Goal: Information Seeking & Learning: Find specific fact

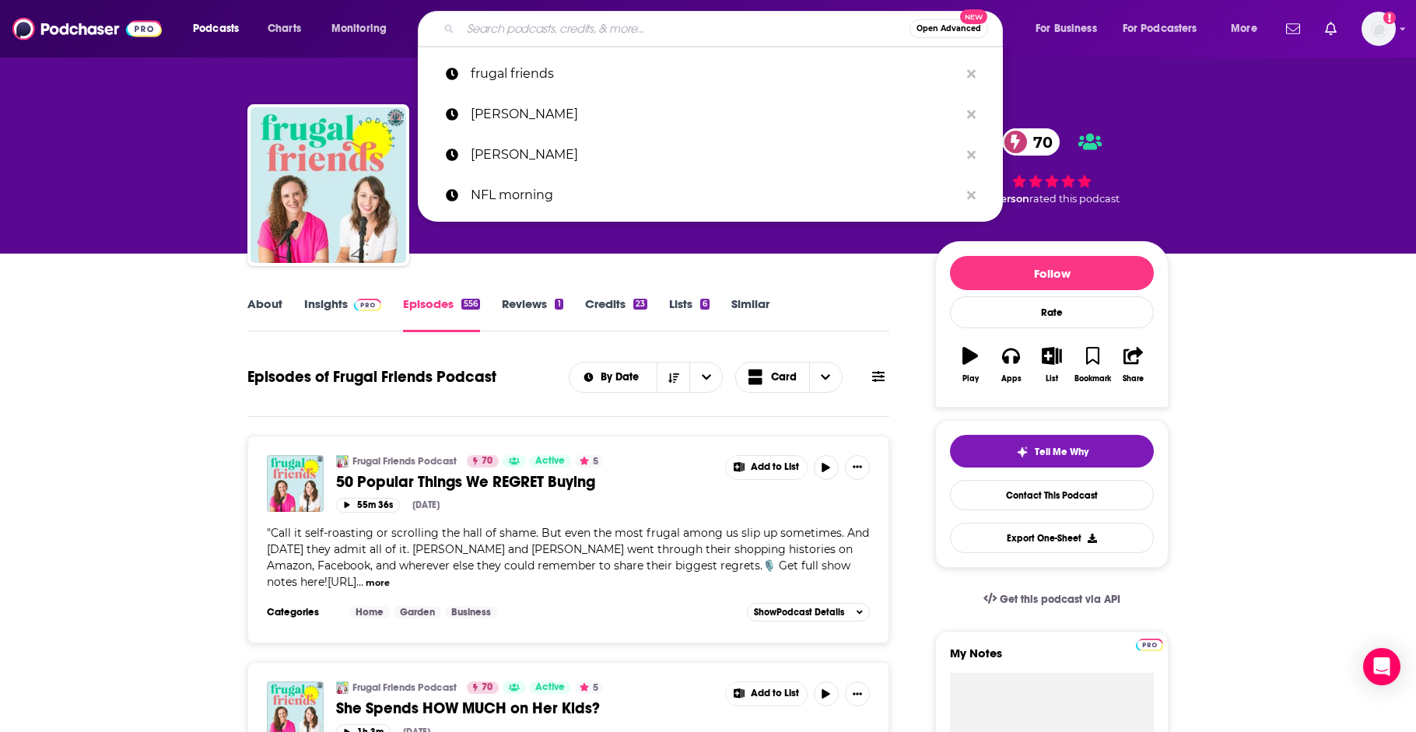
click at [469, 19] on input "Search podcasts, credits, & more..." at bounding box center [685, 28] width 449 height 25
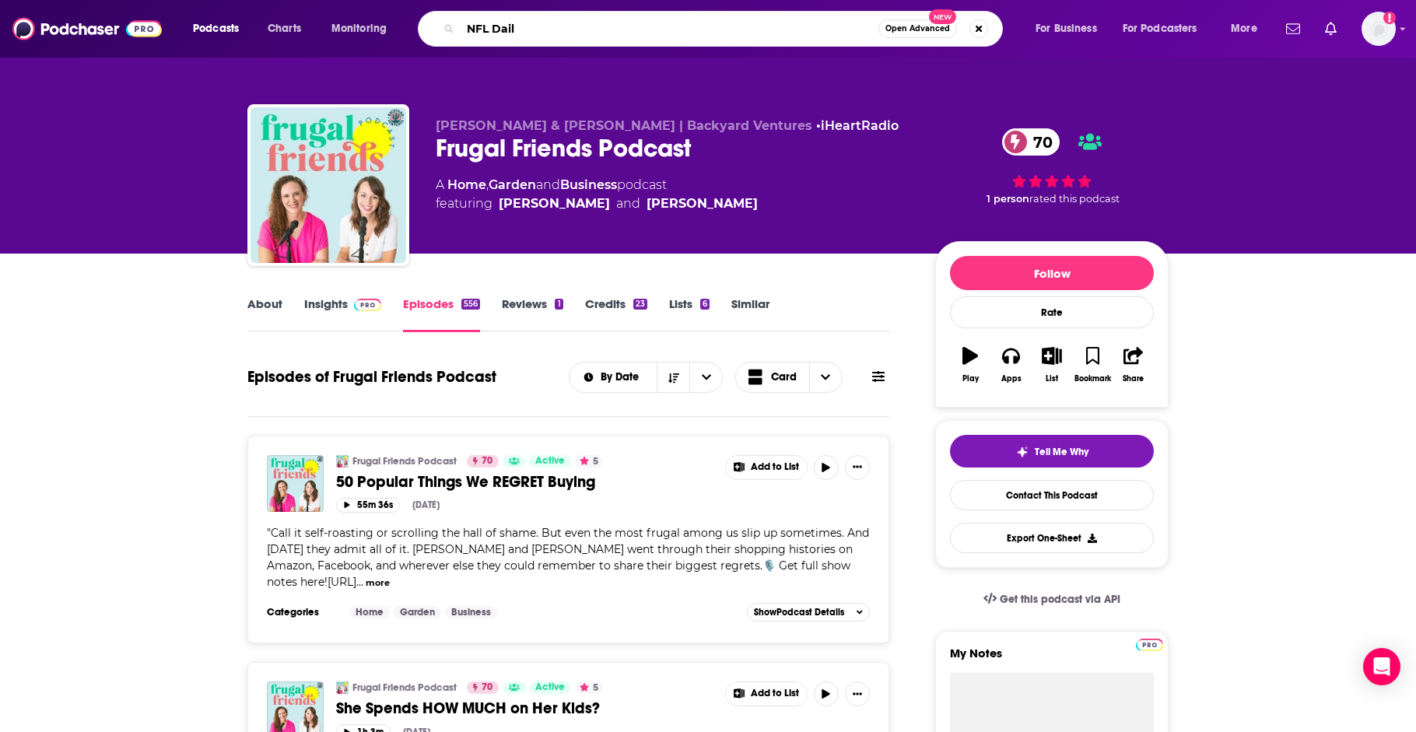
type input "NFL Daily"
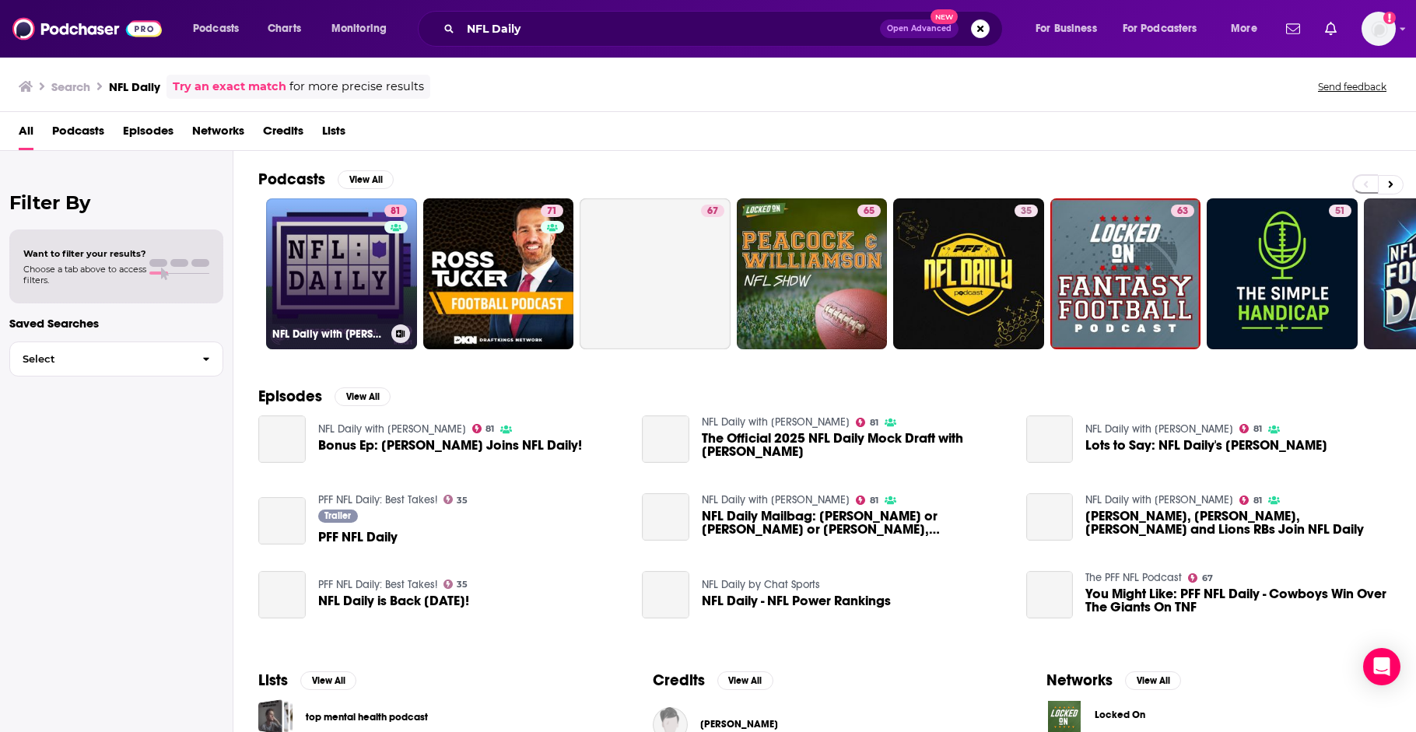
click at [348, 248] on link "81 NFL Daily with [PERSON_NAME]" at bounding box center [341, 273] width 151 height 151
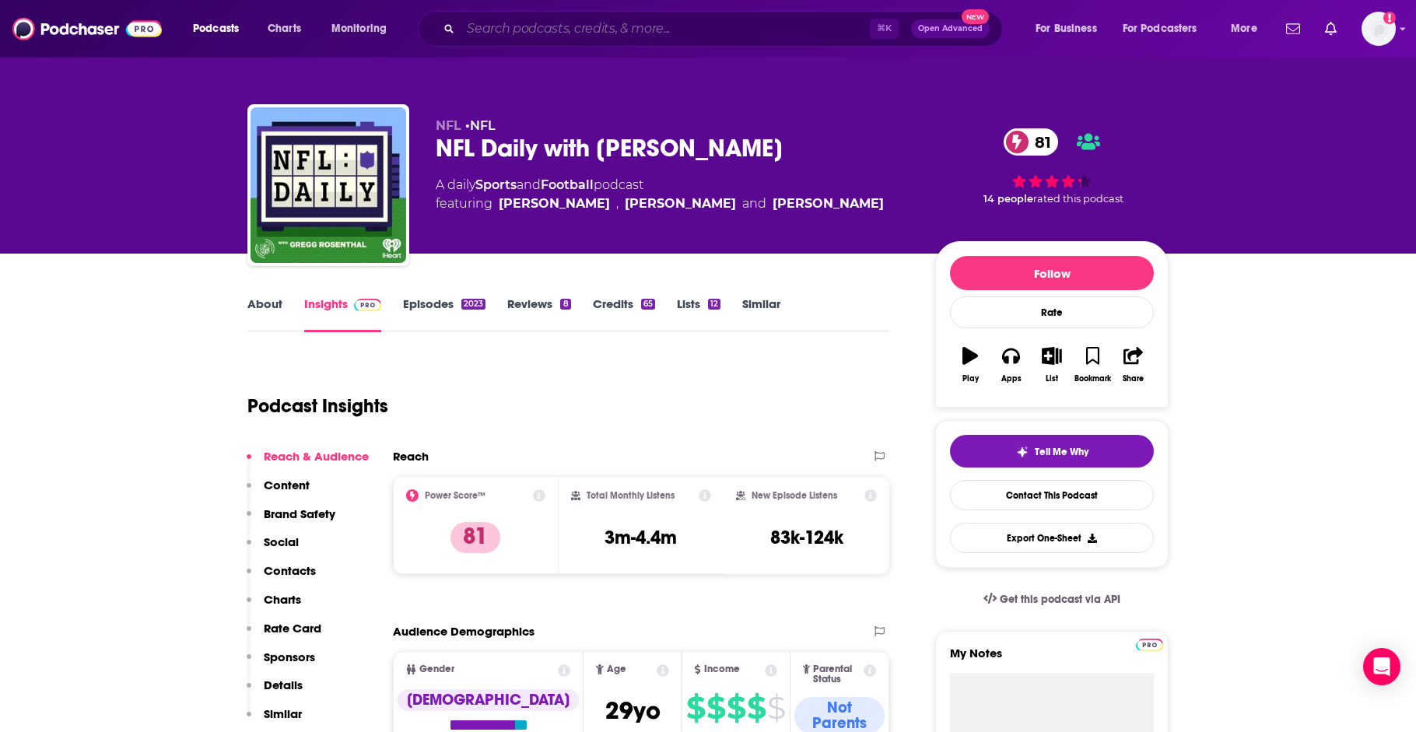
click at [515, 33] on input "Search podcasts, credits, & more..." at bounding box center [665, 28] width 409 height 25
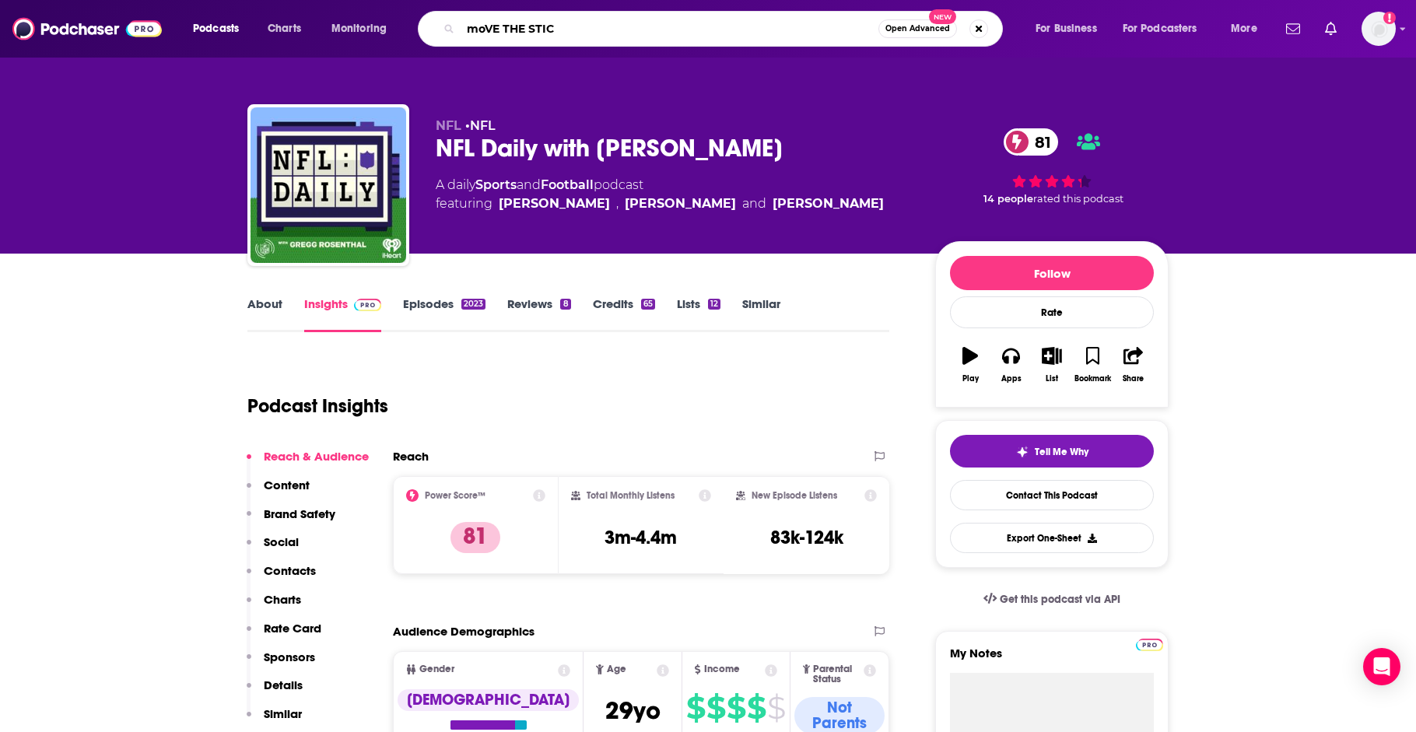
type input "moVE THE STICK"
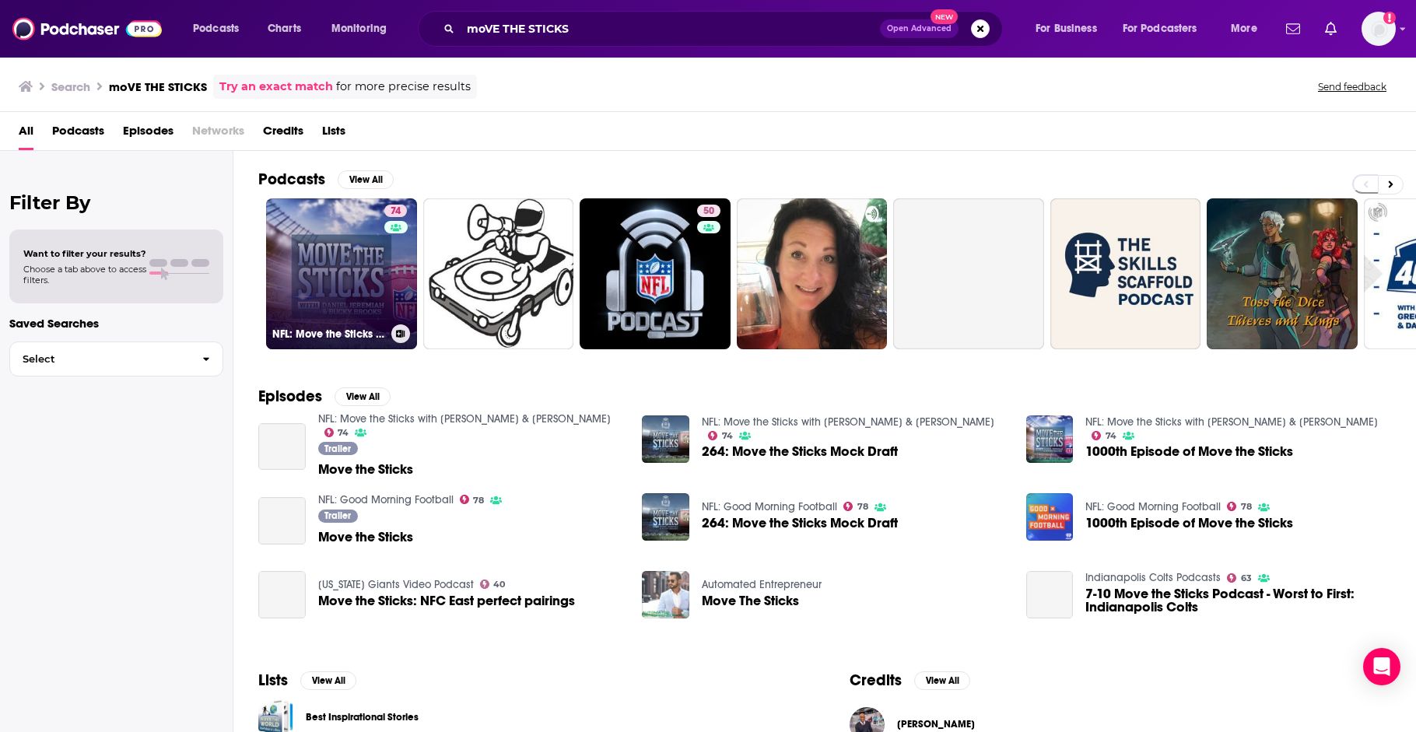
click at [373, 276] on link "74 NFL: Move the Sticks with [PERSON_NAME] & [PERSON_NAME]" at bounding box center [341, 273] width 151 height 151
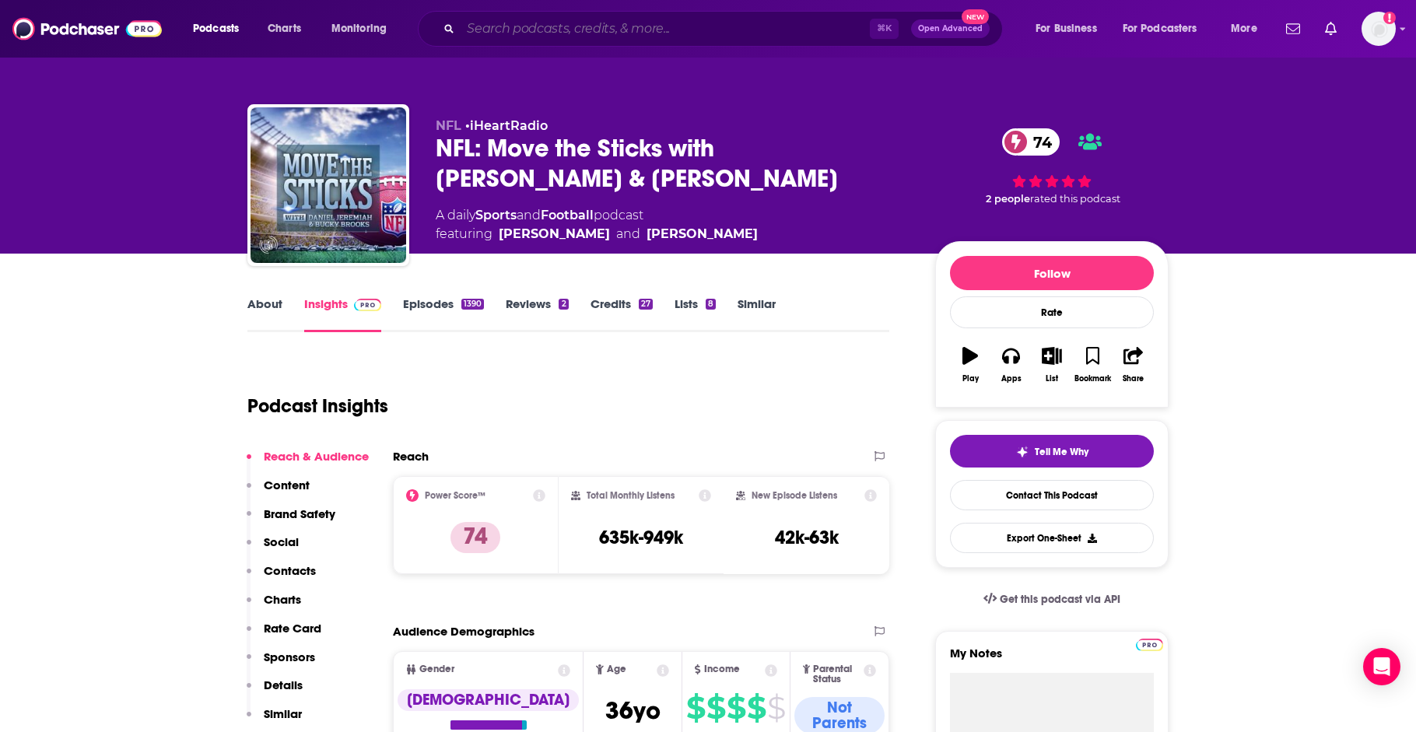
click at [480, 28] on input "Search podcasts, credits, & more..." at bounding box center [665, 28] width 409 height 25
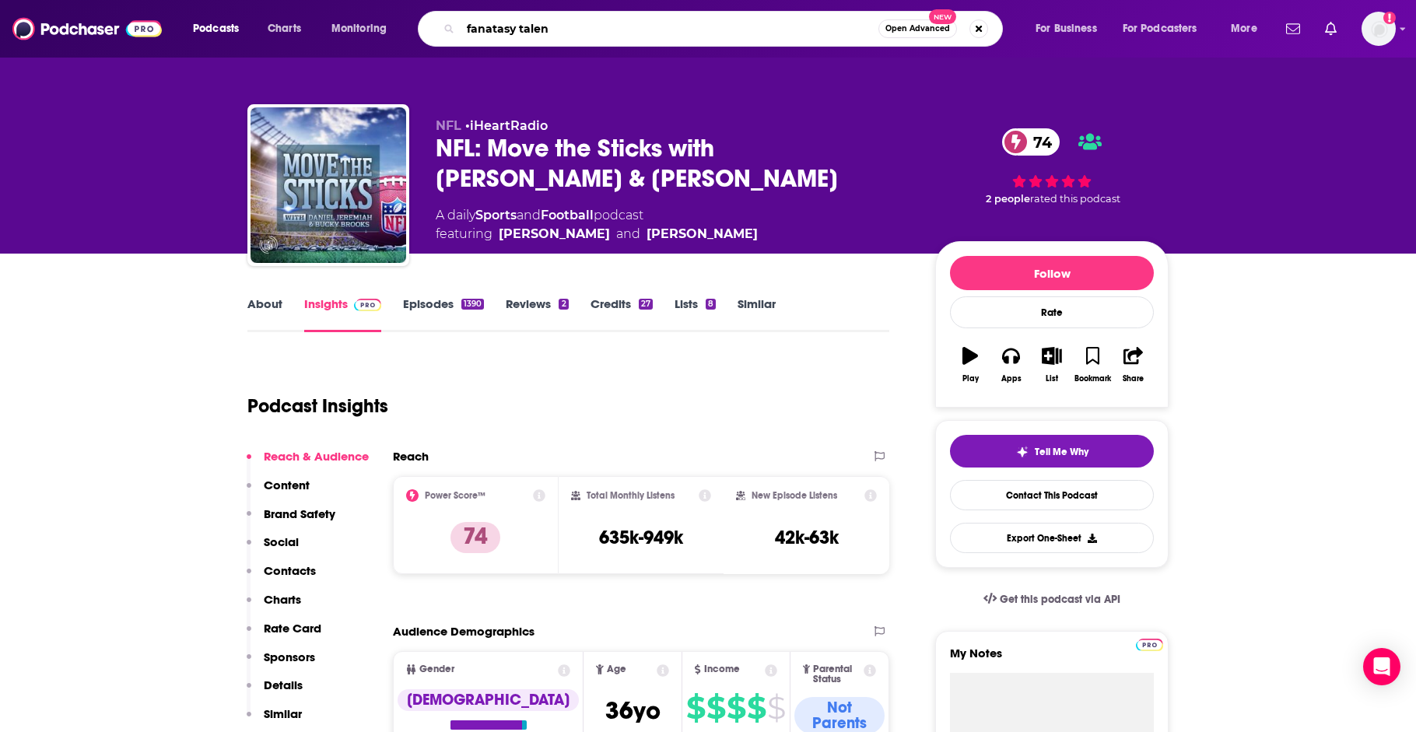
type input "fanatasy talent"
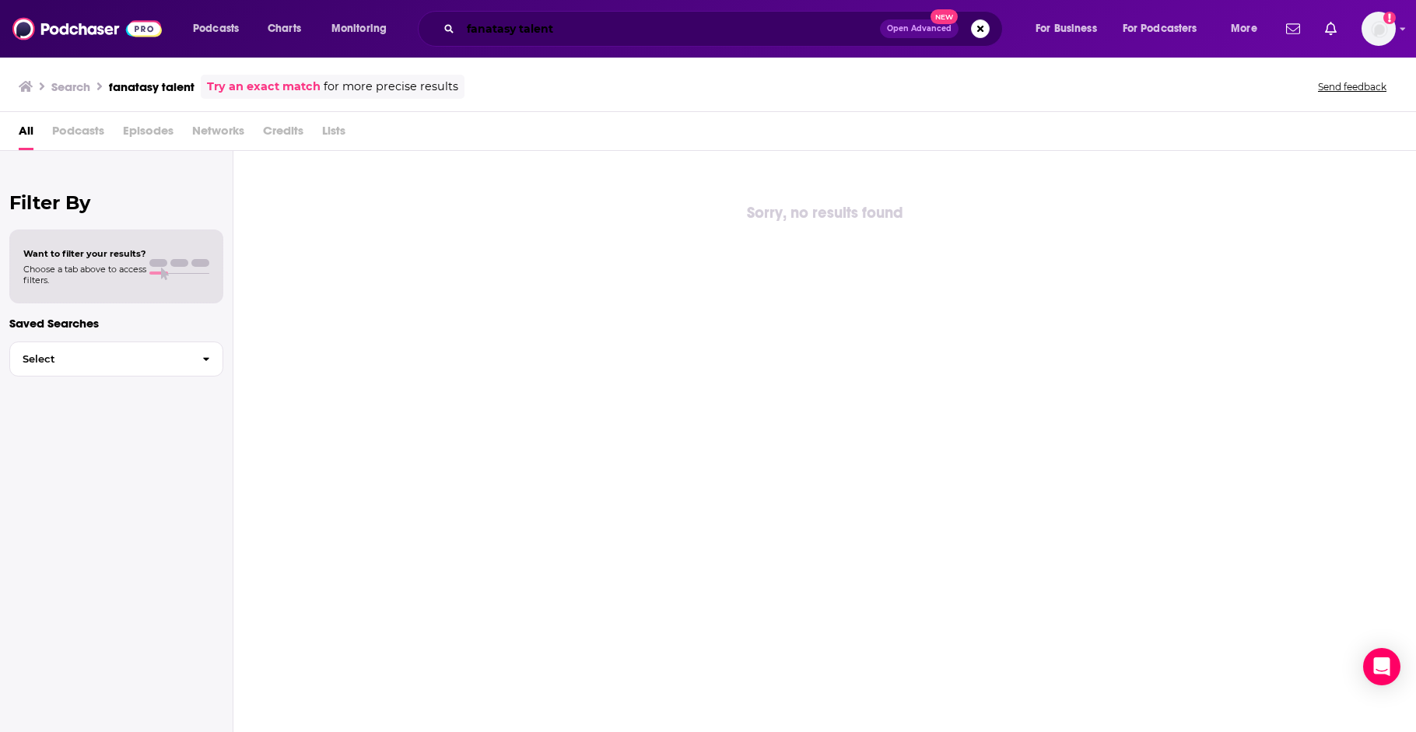
click at [566, 30] on input "fanatasy talent" at bounding box center [670, 28] width 419 height 25
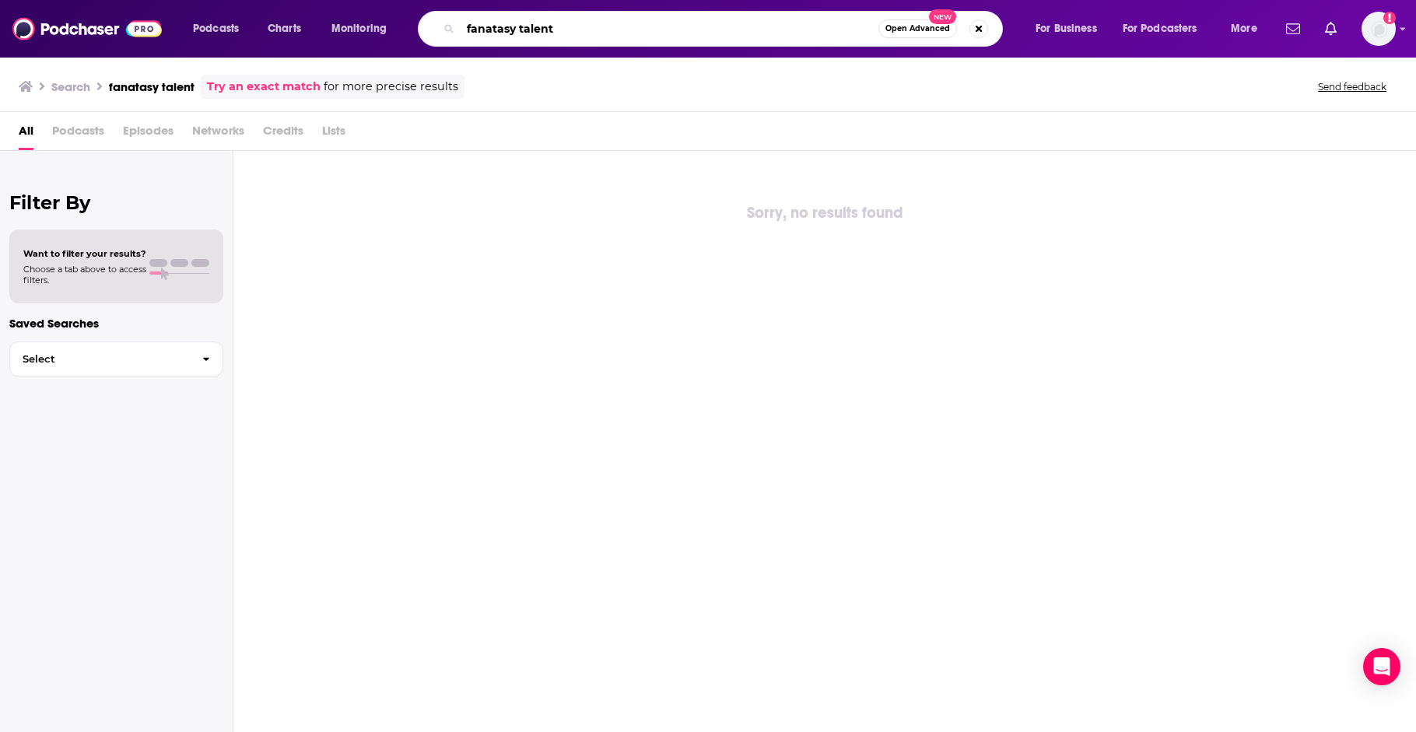
click at [566, 30] on input "fanatasy talent" at bounding box center [670, 28] width 418 height 25
click at [495, 23] on input "fanatasy talent" at bounding box center [670, 28] width 418 height 25
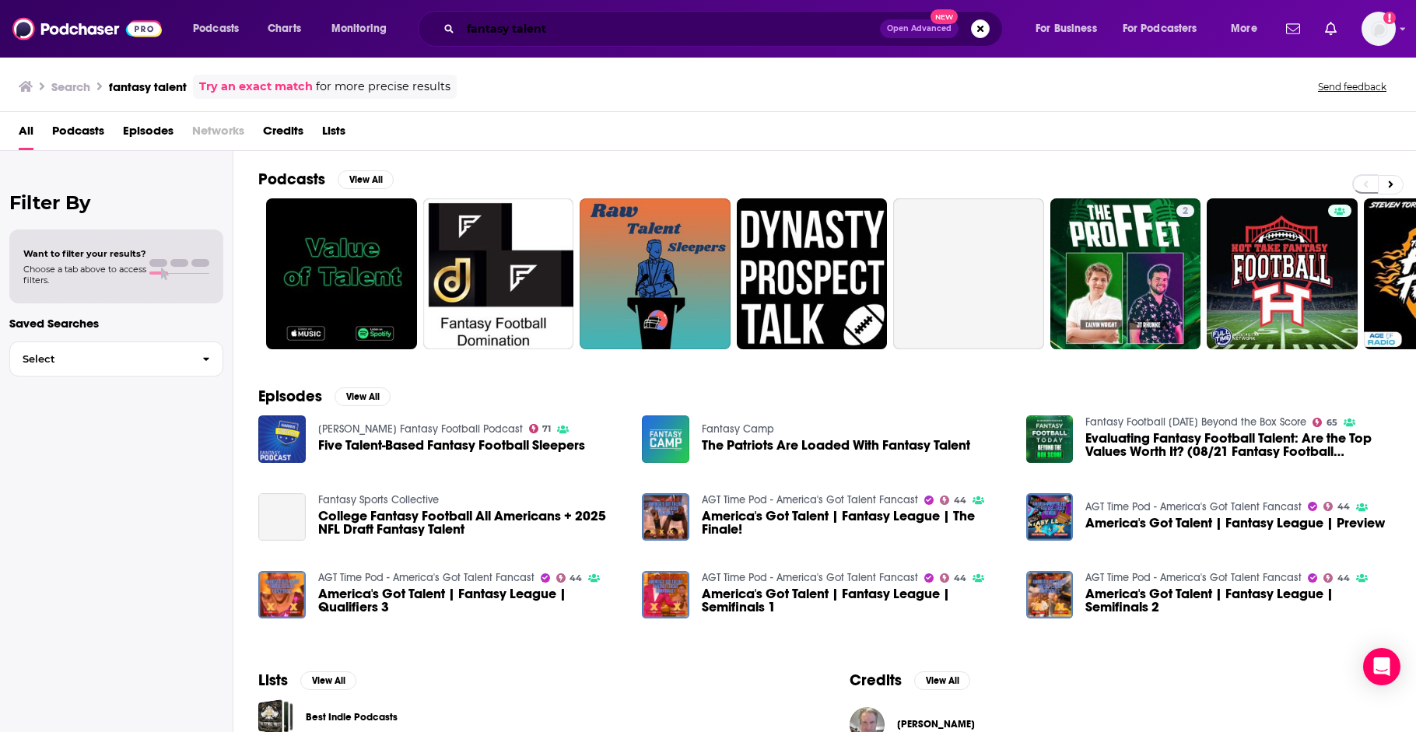
click at [563, 30] on input "fantasy talent" at bounding box center [670, 28] width 419 height 25
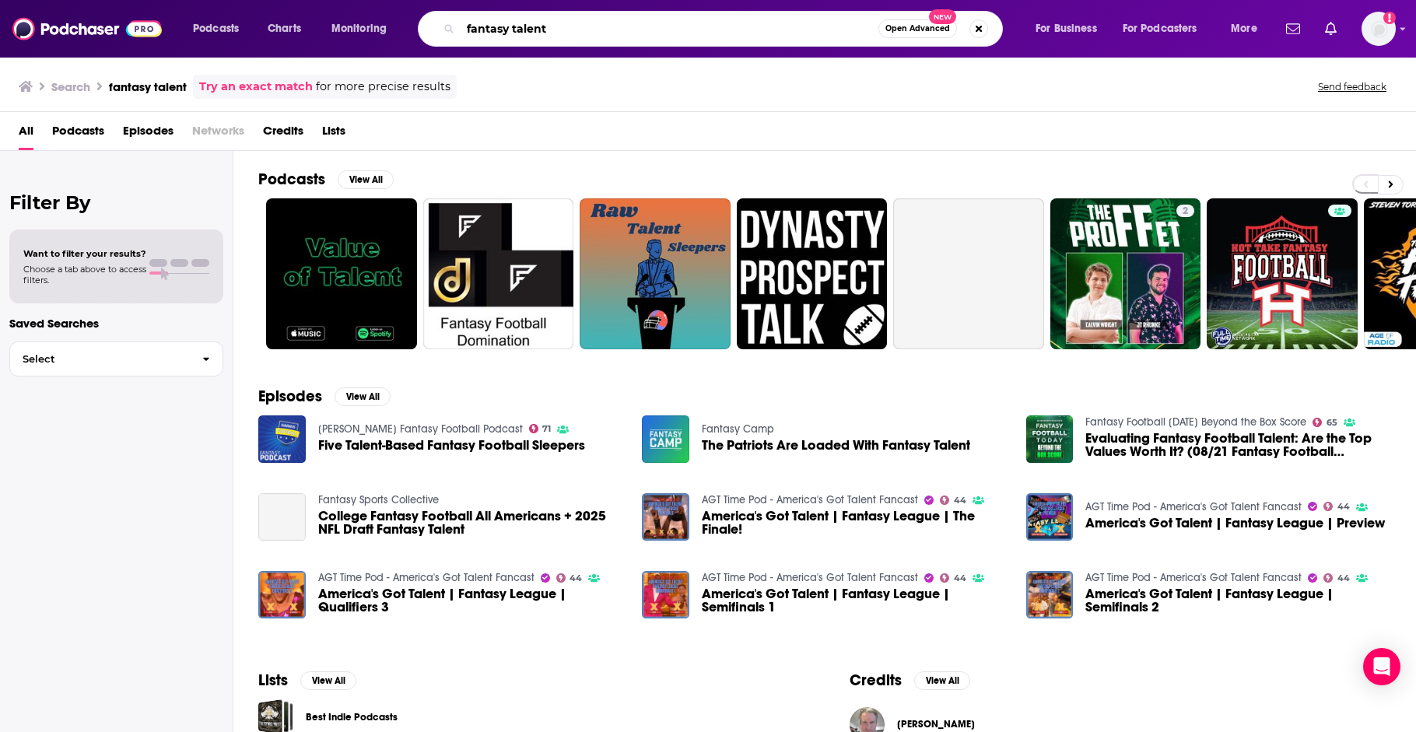
click at [563, 30] on input "fantasy talent" at bounding box center [670, 28] width 418 height 25
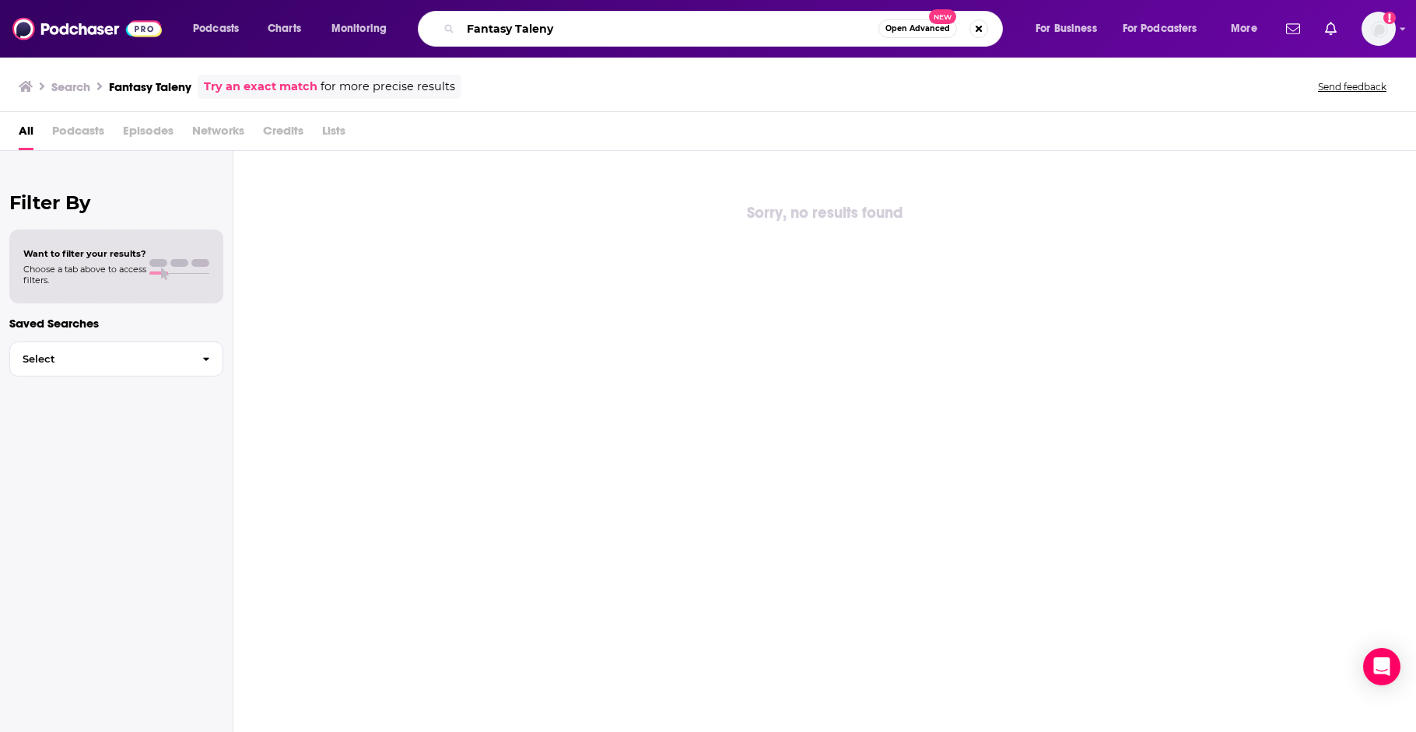
click at [602, 24] on input "Fantasy Taleny" at bounding box center [670, 28] width 418 height 25
type input "Fantasy Talent"
